Goal: Find specific page/section: Locate a particular part of the current website

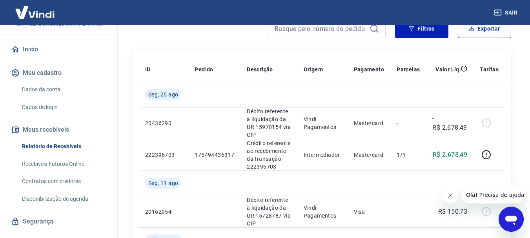
scroll to position [73, 0]
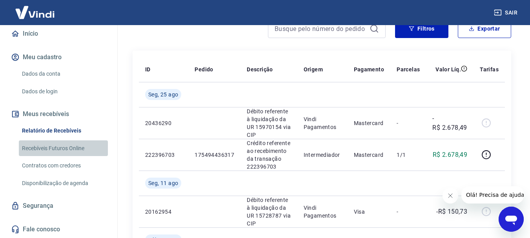
click at [76, 148] on link "Recebíveis Futuros Online" at bounding box center [63, 148] width 89 height 16
